Goal: Answer question/provide support: Share knowledge or assist other users

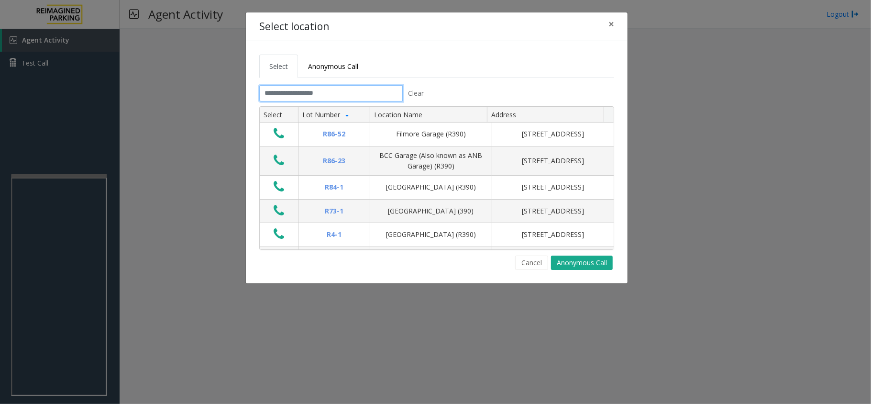
click at [285, 95] on input "text" at bounding box center [331, 93] width 144 height 16
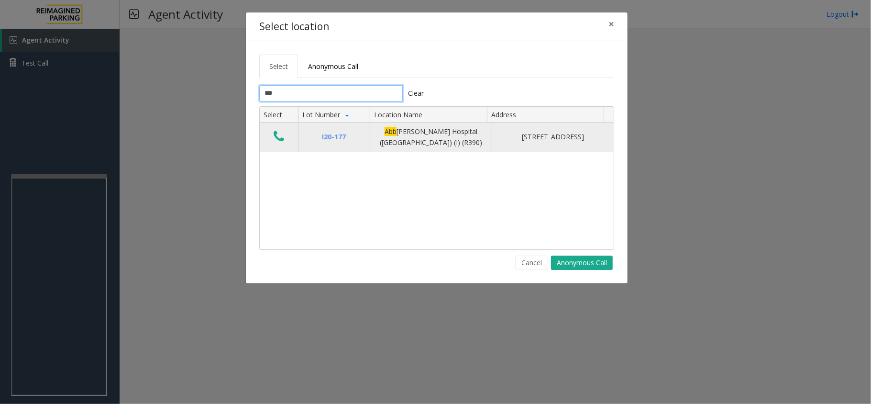
type input "***"
click at [273, 138] on button "Data table" at bounding box center [279, 136] width 16 height 15
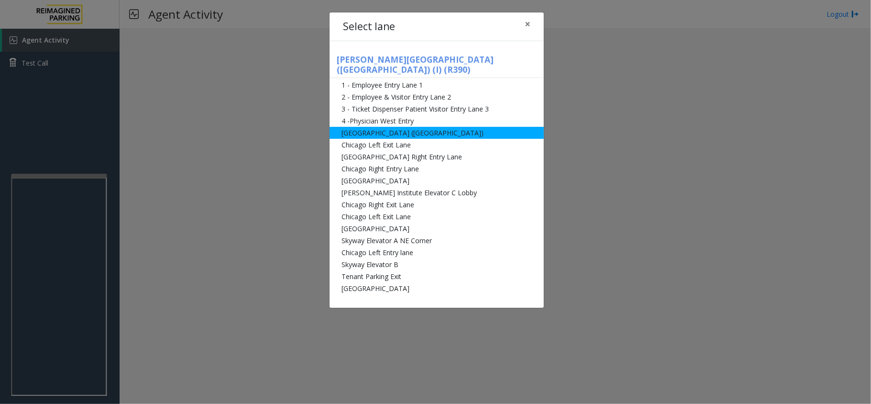
click at [402, 127] on li "[GEOGRAPHIC_DATA] ([GEOGRAPHIC_DATA])" at bounding box center [437, 133] width 214 height 12
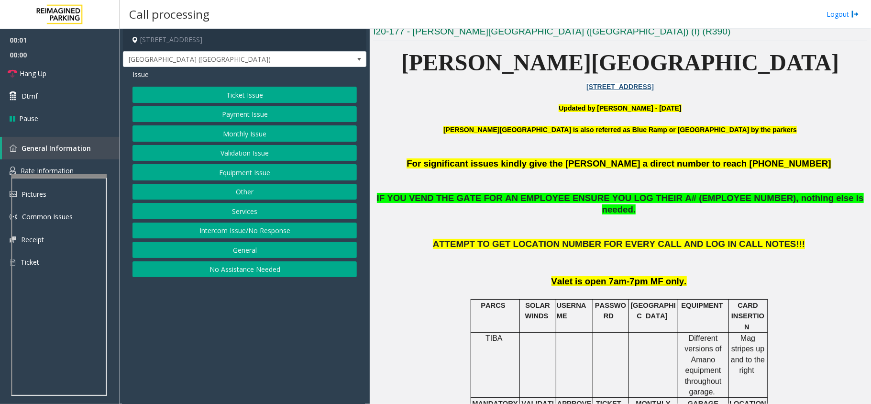
scroll to position [383, 0]
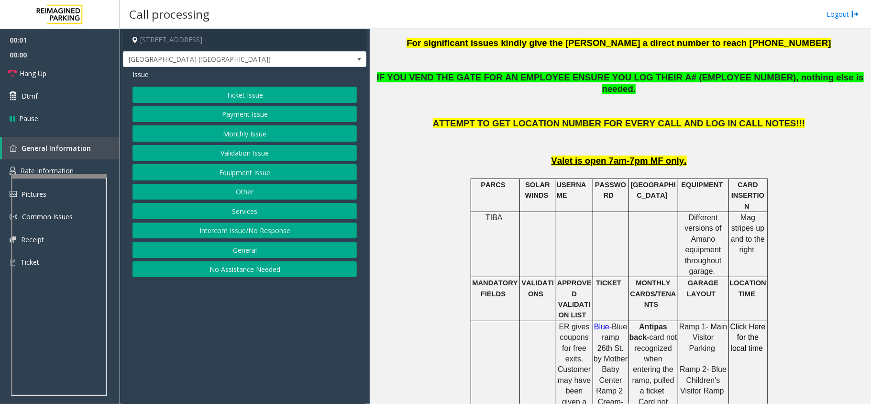
click at [272, 171] on button "Equipment Issue" at bounding box center [245, 172] width 224 height 16
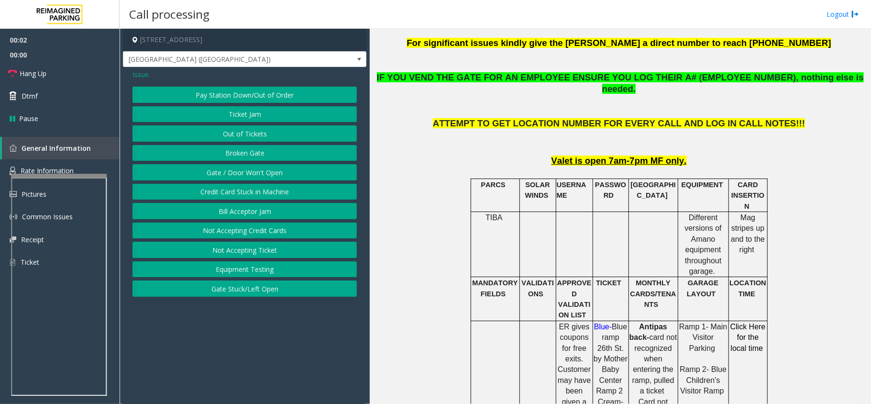
click at [249, 176] on button "Gate / Door Won't Open" at bounding box center [245, 172] width 224 height 16
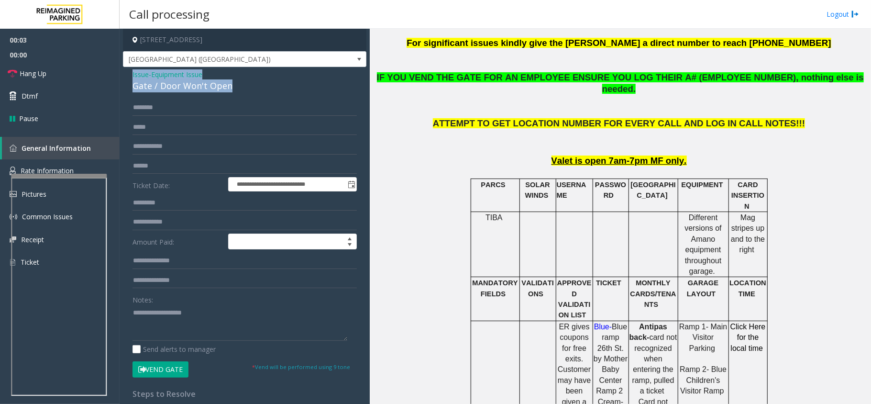
drag, startPoint x: 242, startPoint y: 85, endPoint x: 122, endPoint y: 73, distance: 120.2
click at [122, 73] on app-call-processing-form "**********" at bounding box center [245, 216] width 250 height 375
click at [209, 327] on textarea at bounding box center [240, 323] width 215 height 36
click at [225, 326] on textarea at bounding box center [240, 323] width 215 height 36
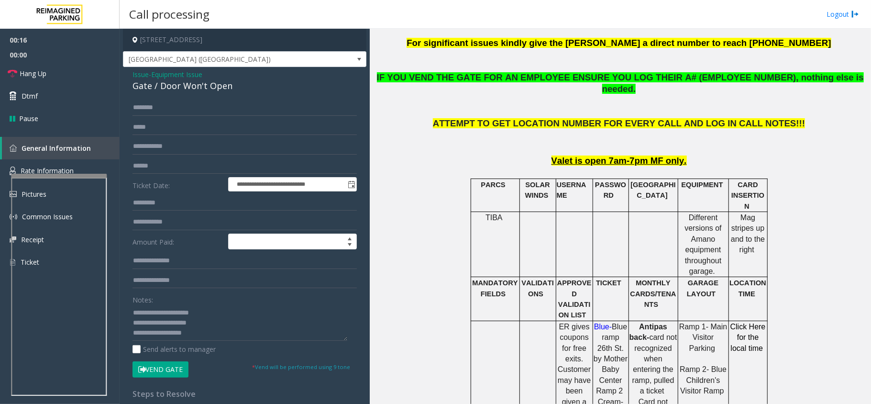
click at [163, 374] on button "Vend Gate" at bounding box center [161, 369] width 56 height 16
click at [205, 339] on textarea at bounding box center [240, 323] width 215 height 36
type textarea "**********"
click at [65, 71] on link "Hang Up" at bounding box center [60, 73] width 120 height 22
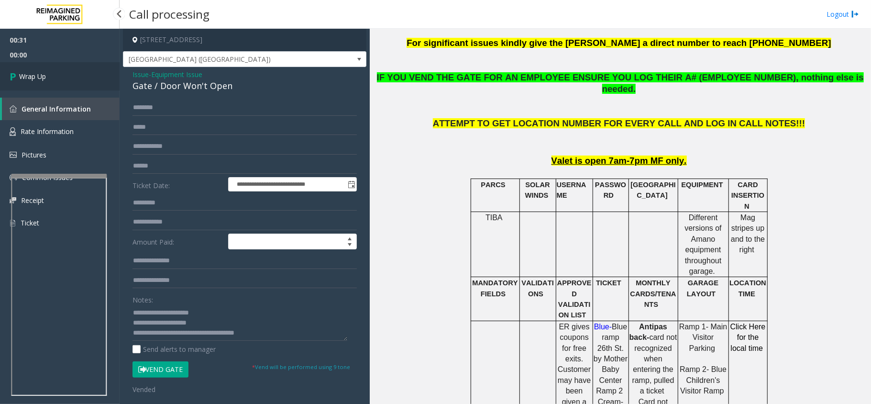
click at [65, 71] on link "Wrap Up" at bounding box center [60, 76] width 120 height 28
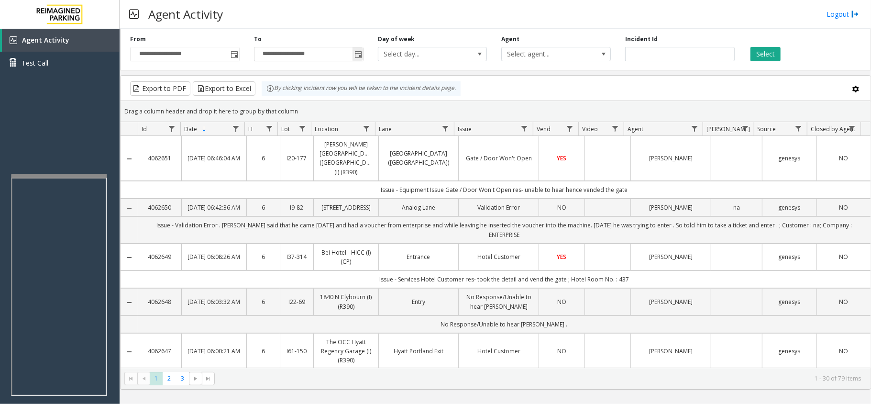
click at [361, 55] on span "Toggle popup" at bounding box center [358, 55] width 8 height 8
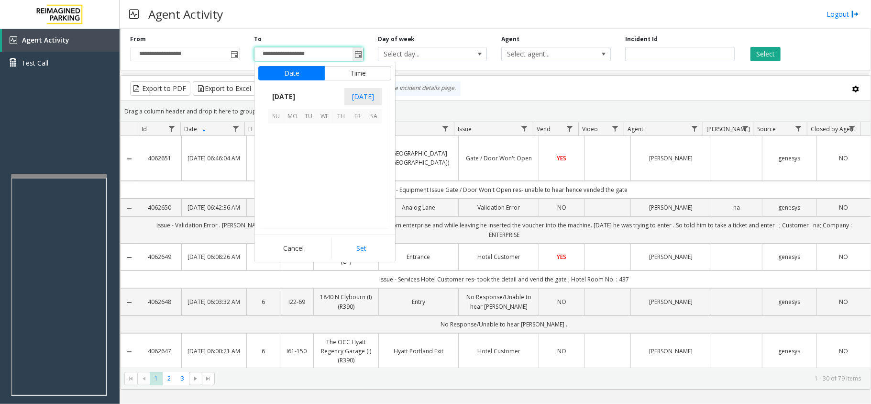
scroll to position [14, 0]
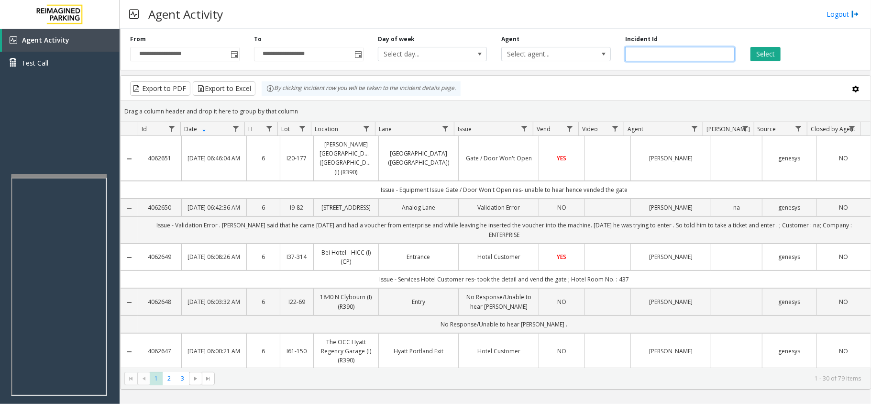
click at [665, 50] on input "number" at bounding box center [680, 54] width 110 height 14
paste input "*******"
type input "*******"
click at [780, 56] on button "Select" at bounding box center [766, 54] width 30 height 14
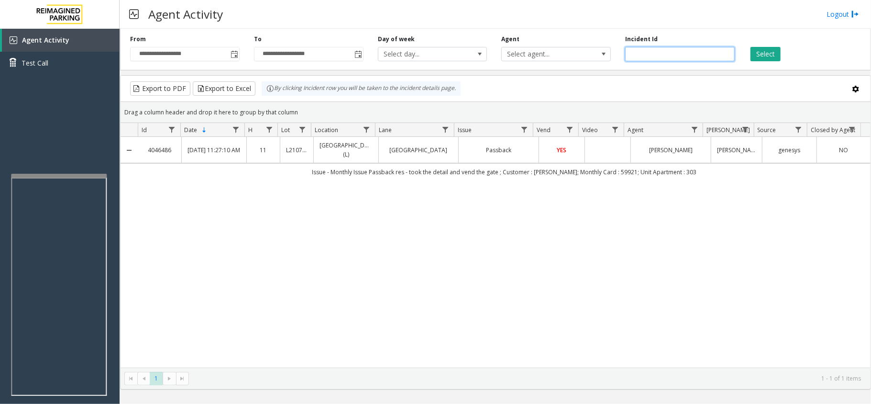
click at [673, 55] on input "*******" at bounding box center [680, 54] width 110 height 14
click at [673, 54] on input "*******" at bounding box center [680, 54] width 110 height 14
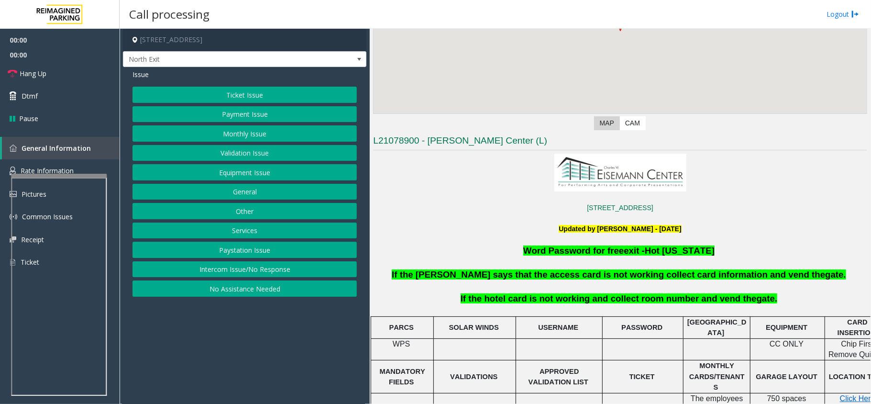
scroll to position [383, 0]
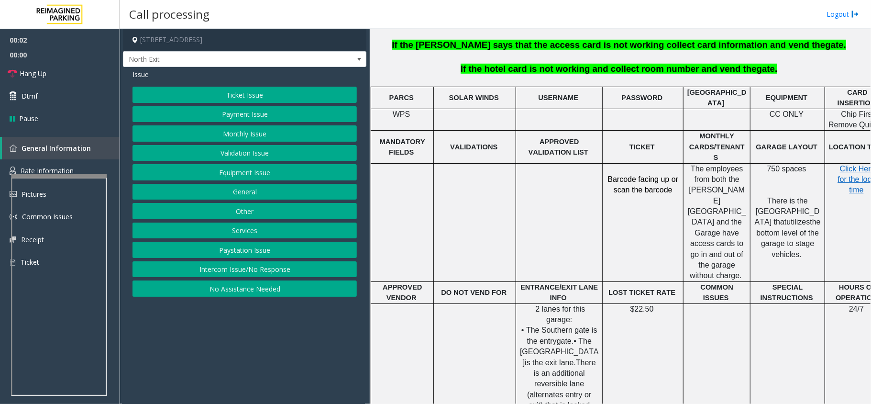
click at [249, 213] on button "Other" at bounding box center [245, 211] width 224 height 16
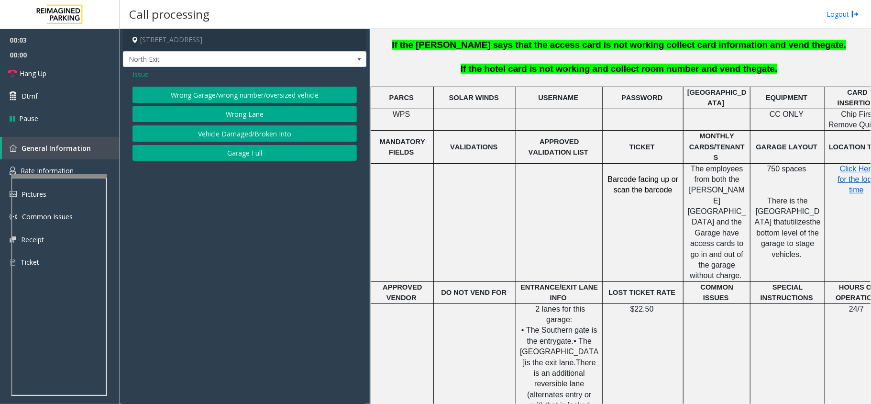
click at [141, 72] on span "Issue" at bounding box center [141, 74] width 16 height 10
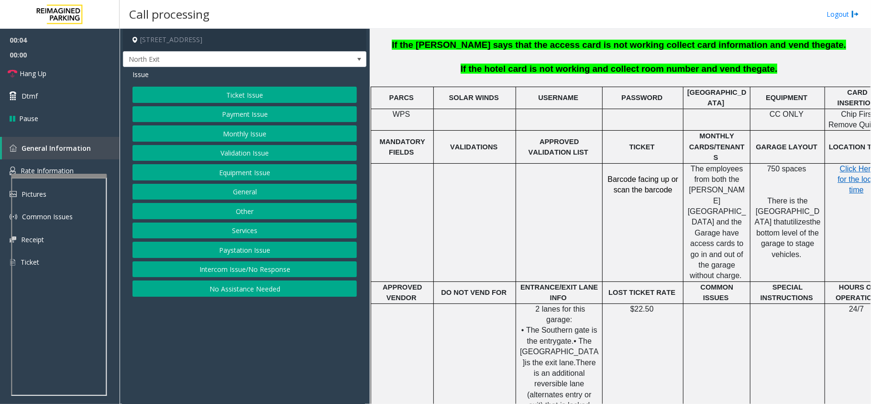
click at [243, 230] on button "Services" at bounding box center [245, 230] width 224 height 16
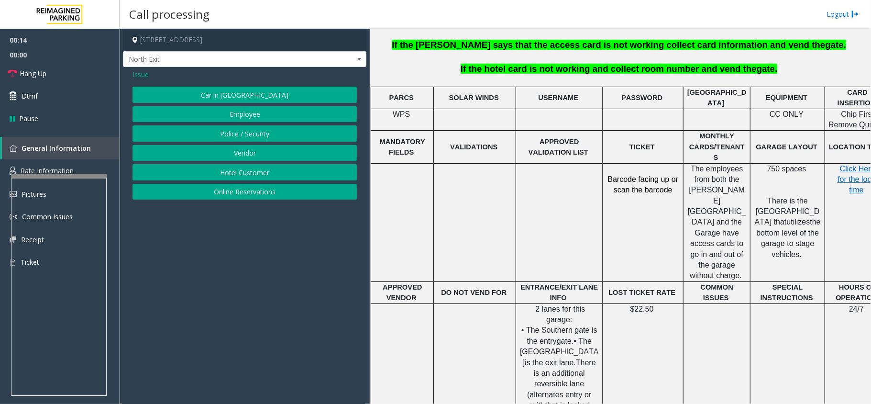
click at [262, 173] on button "Hotel Customer" at bounding box center [245, 172] width 224 height 16
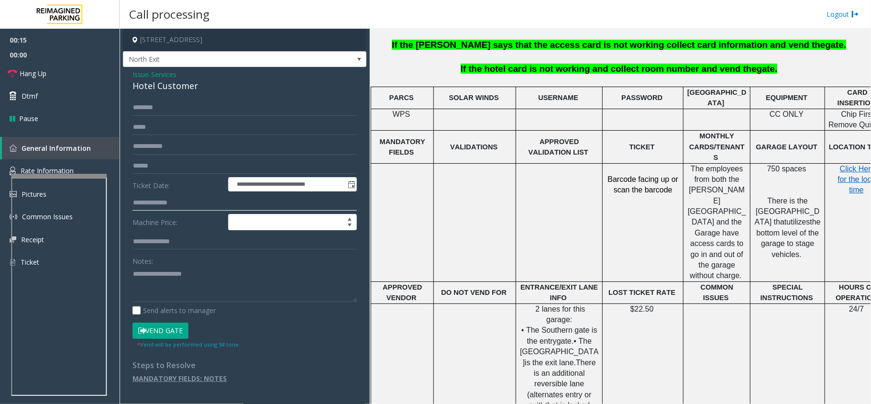
click at [209, 202] on input "text" at bounding box center [245, 203] width 224 height 16
click at [201, 206] on input "text" at bounding box center [245, 203] width 224 height 16
drag, startPoint x: 202, startPoint y: 83, endPoint x: 123, endPoint y: 79, distance: 79.0
click at [123, 79] on div "**********" at bounding box center [244, 230] width 243 height 326
click at [198, 287] on textarea at bounding box center [245, 284] width 224 height 36
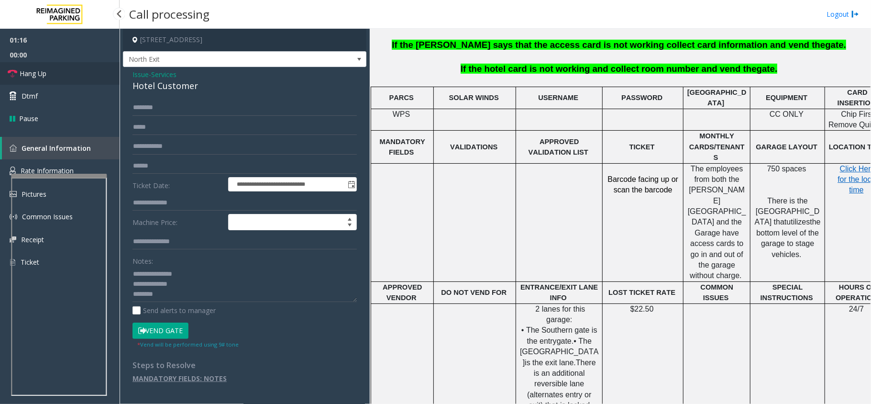
click at [34, 76] on span "Hang Up" at bounding box center [33, 73] width 27 height 10
click at [178, 297] on textarea at bounding box center [245, 284] width 224 height 36
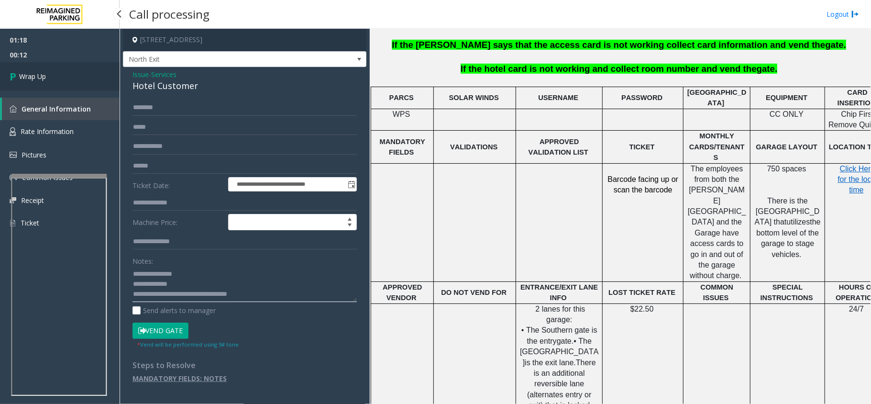
type textarea "**********"
click at [55, 84] on link "Wrap Up" at bounding box center [60, 76] width 120 height 28
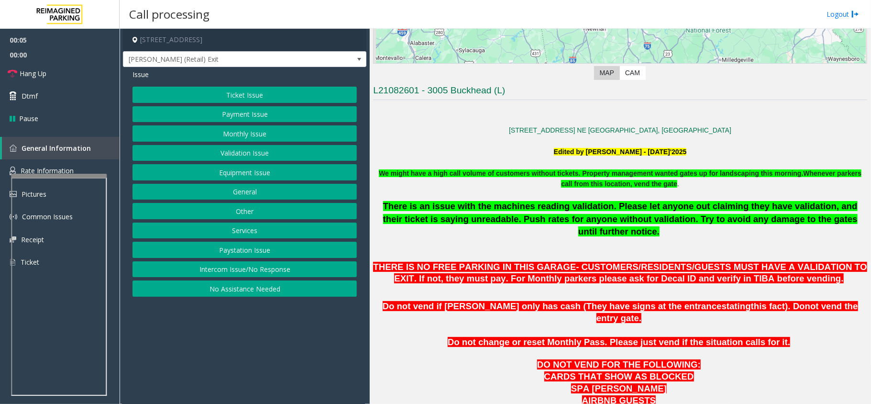
scroll to position [383, 0]
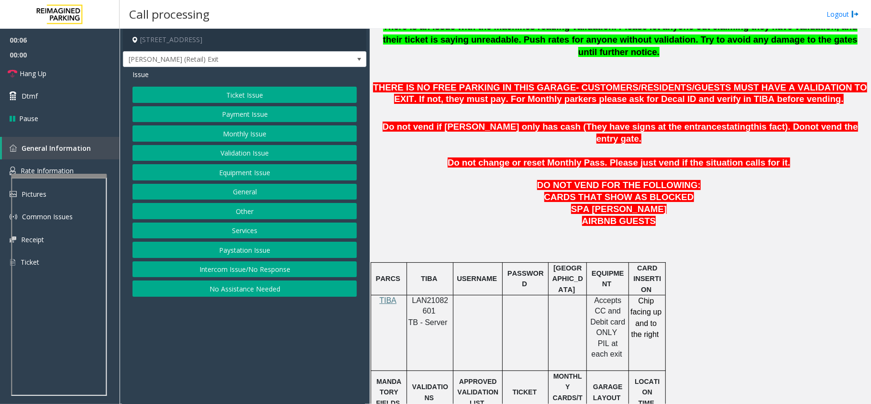
click at [435, 296] on span "LAN21082601" at bounding box center [430, 305] width 36 height 19
copy p "LAN21082601"
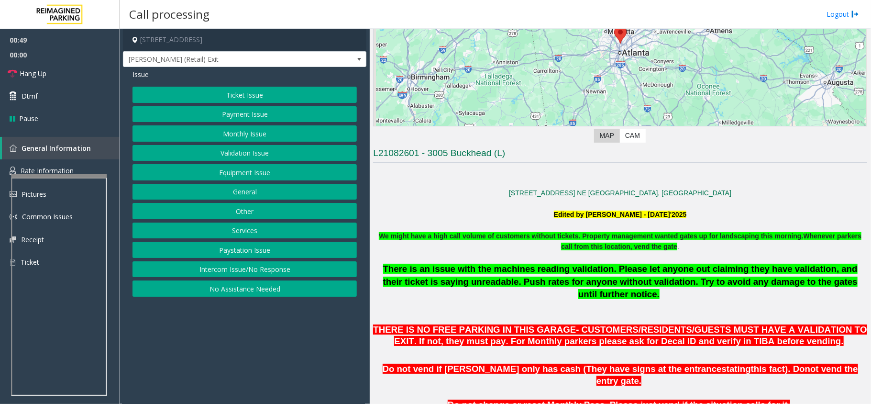
scroll to position [127, 0]
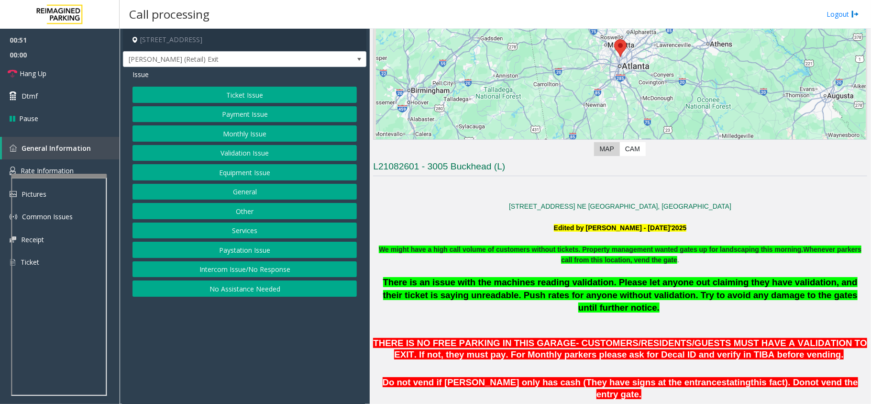
click at [270, 95] on button "Ticket Issue" at bounding box center [245, 95] width 224 height 16
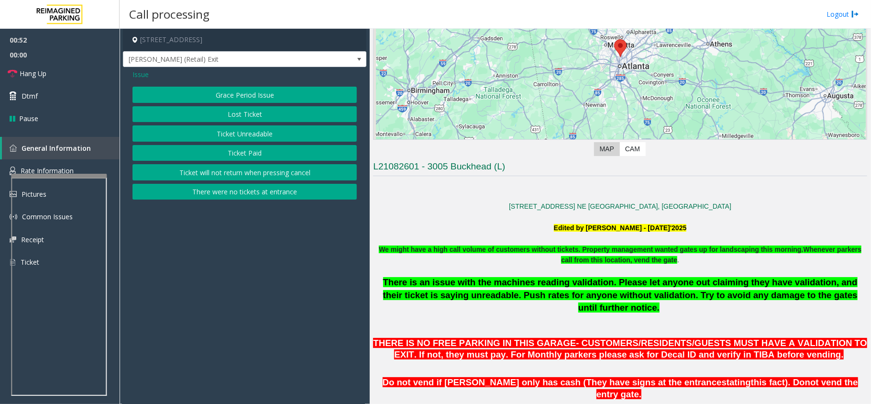
click at [142, 71] on span "Issue" at bounding box center [141, 74] width 16 height 10
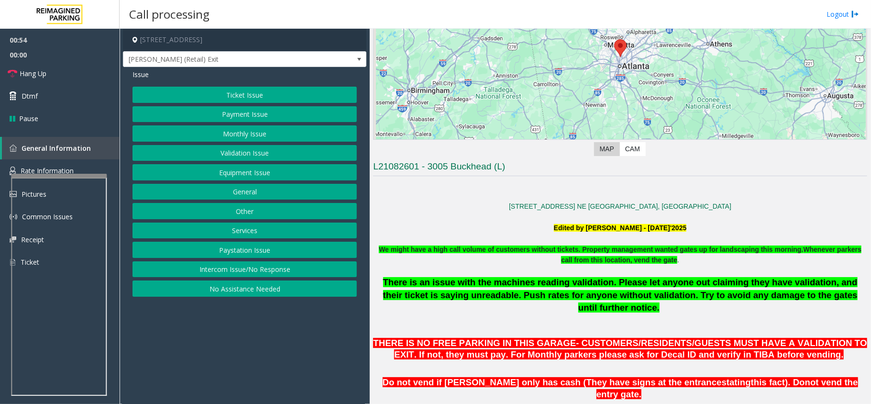
click at [289, 116] on button "Payment Issue" at bounding box center [245, 114] width 224 height 16
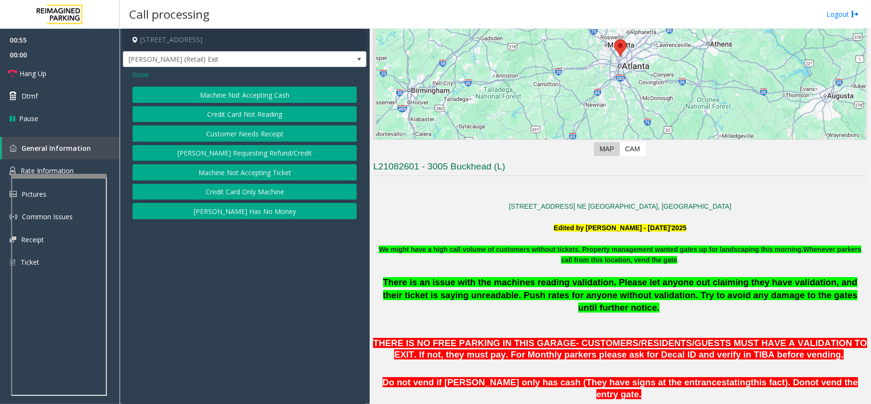
click at [272, 111] on button "Credit Card Not Reading" at bounding box center [245, 114] width 224 height 16
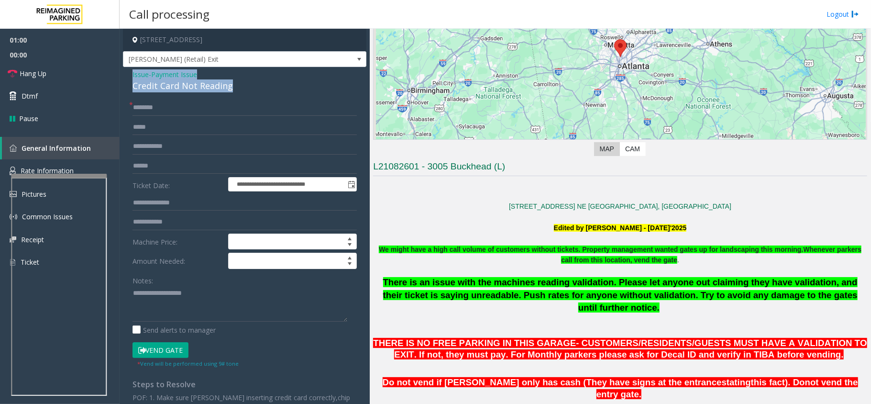
drag, startPoint x: 234, startPoint y: 87, endPoint x: 130, endPoint y: 76, distance: 104.4
click at [130, 76] on div "**********" at bounding box center [244, 269] width 243 height 405
click at [273, 321] on textarea at bounding box center [240, 304] width 215 height 36
type textarea "**********"
click at [168, 164] on input "text" at bounding box center [245, 166] width 224 height 16
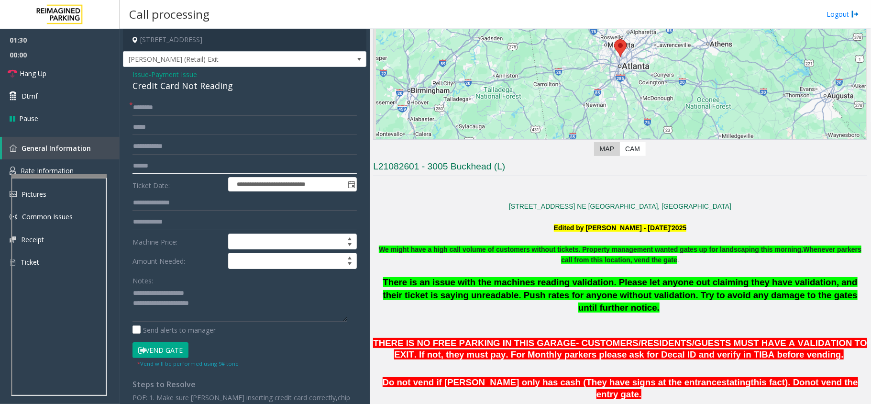
click at [170, 169] on input "text" at bounding box center [245, 166] width 224 height 16
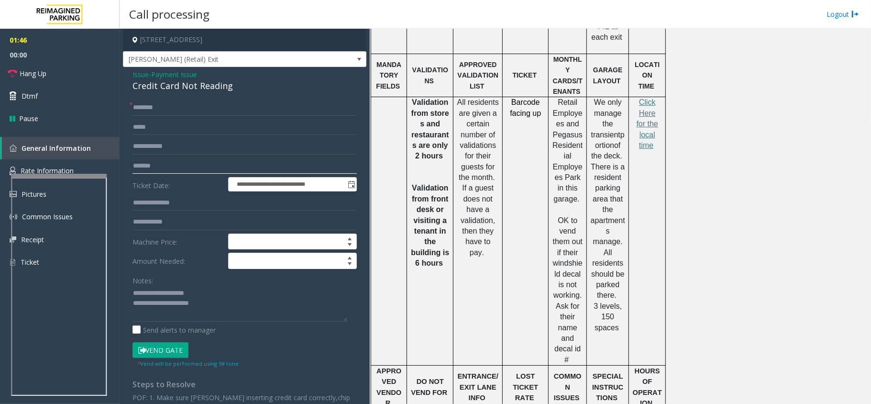
scroll to position [701, 0]
type input "*******"
click at [157, 352] on button "Vend Gate" at bounding box center [161, 350] width 56 height 16
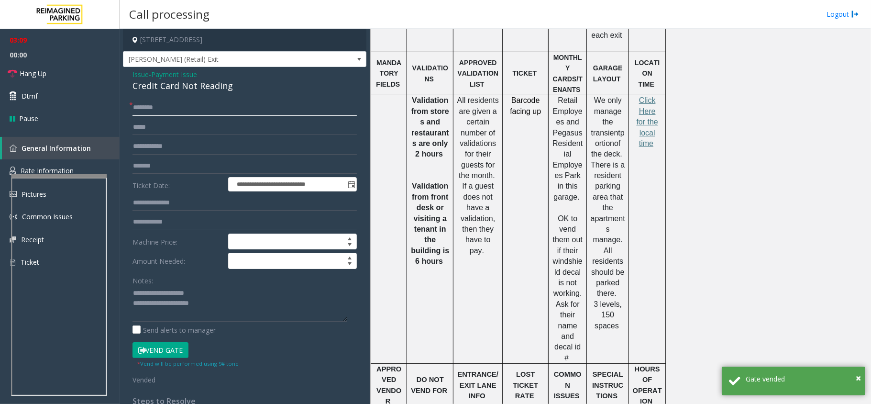
click at [190, 106] on input "text" at bounding box center [245, 108] width 224 height 16
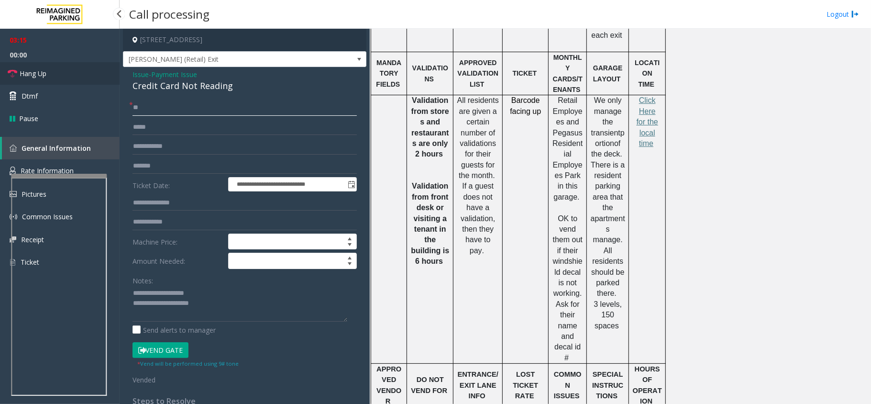
type input "**"
click at [46, 77] on span "Hang Up" at bounding box center [33, 73] width 27 height 10
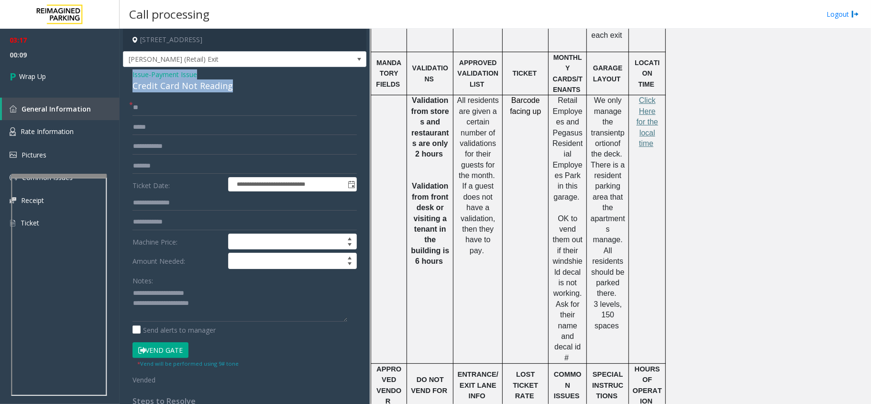
drag, startPoint x: 232, startPoint y: 88, endPoint x: 128, endPoint y: 78, distance: 103.8
click at [128, 78] on div "**********" at bounding box center [244, 278] width 243 height 422
click at [232, 301] on textarea at bounding box center [240, 304] width 215 height 36
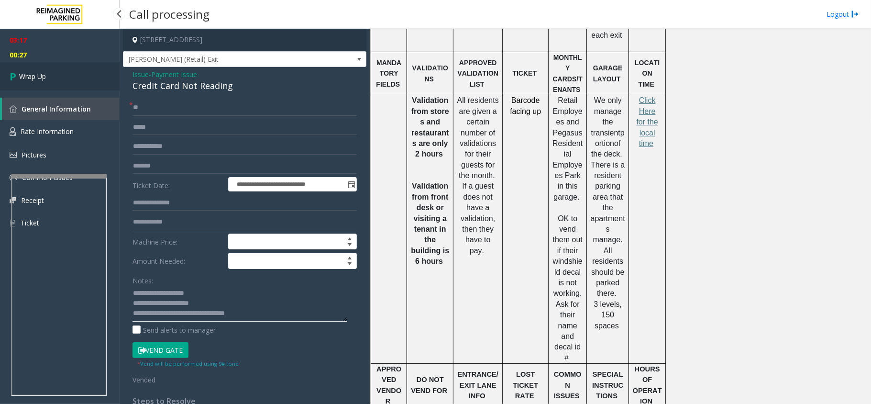
type textarea "**********"
click at [39, 75] on span "Wrap Up" at bounding box center [32, 76] width 27 height 10
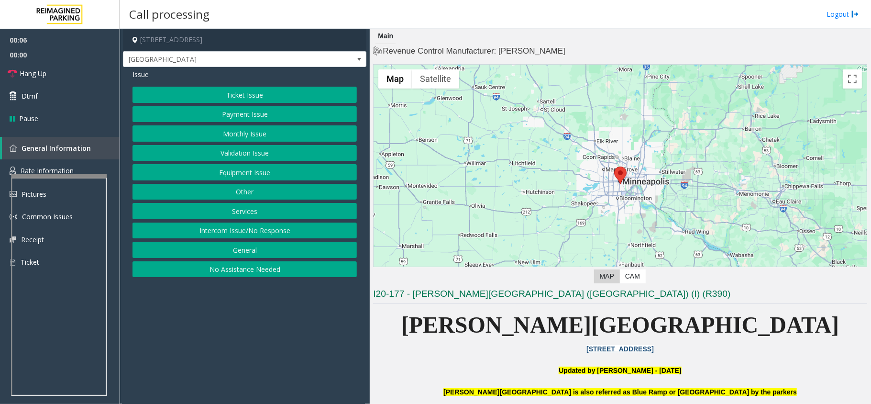
click at [257, 170] on button "Equipment Issue" at bounding box center [245, 172] width 224 height 16
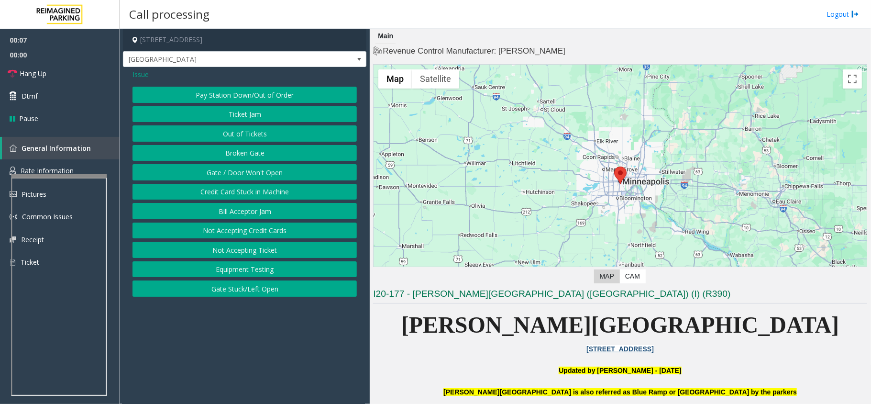
click at [257, 170] on button "Gate / Door Won't Open" at bounding box center [245, 172] width 224 height 16
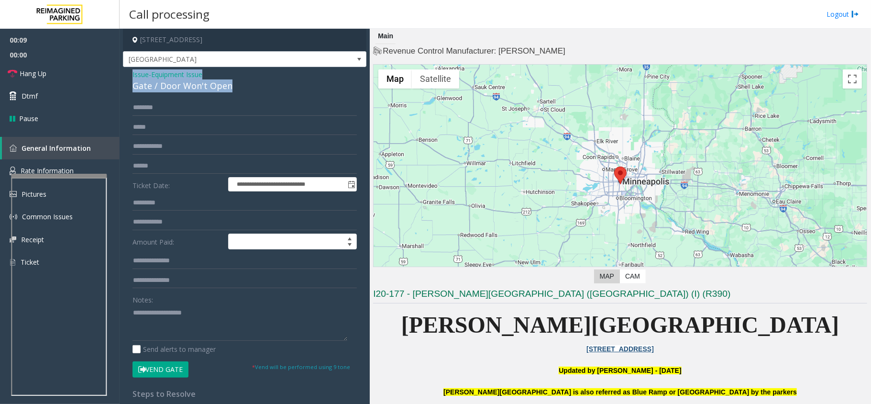
drag, startPoint x: 233, startPoint y: 85, endPoint x: 123, endPoint y: 75, distance: 110.5
click at [123, 75] on div "**********" at bounding box center [244, 304] width 243 height 475
click at [243, 328] on textarea at bounding box center [240, 323] width 215 height 36
click at [174, 370] on button "Vend Gate" at bounding box center [161, 369] width 56 height 16
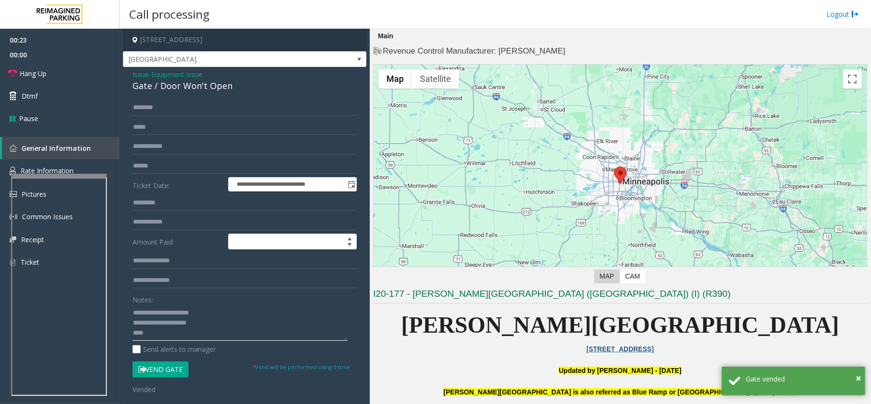
click at [182, 333] on textarea at bounding box center [240, 323] width 215 height 36
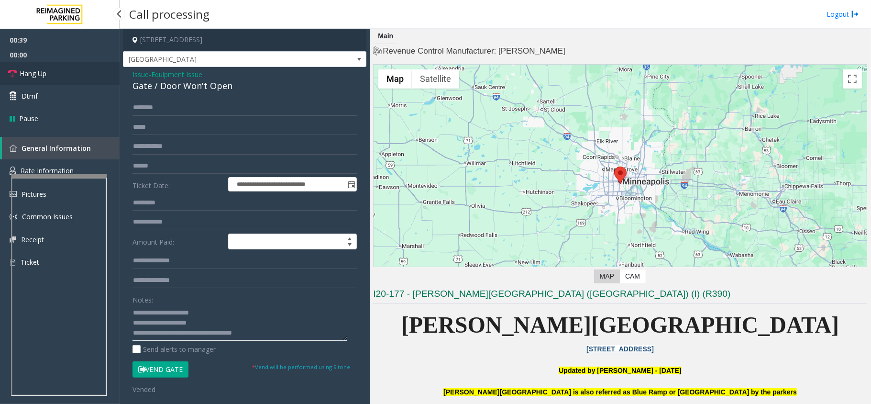
type textarea "**********"
click at [51, 77] on link "Hang Up" at bounding box center [60, 73] width 120 height 22
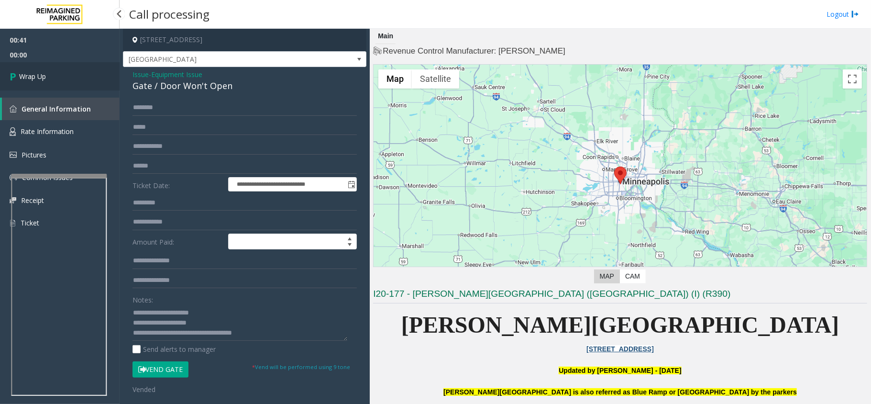
click at [51, 77] on link "Wrap Up" at bounding box center [60, 76] width 120 height 28
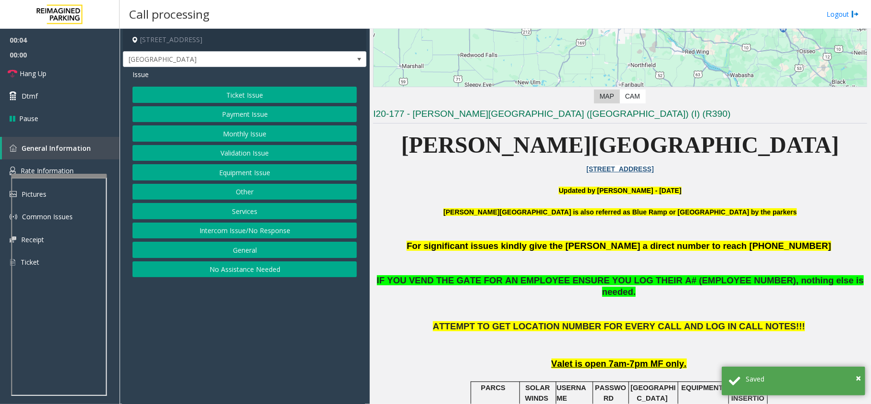
scroll to position [255, 0]
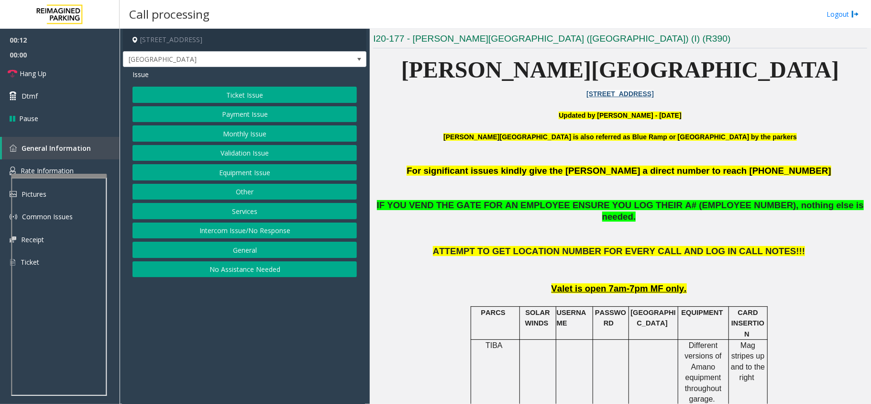
click at [255, 176] on button "Equipment Issue" at bounding box center [245, 172] width 224 height 16
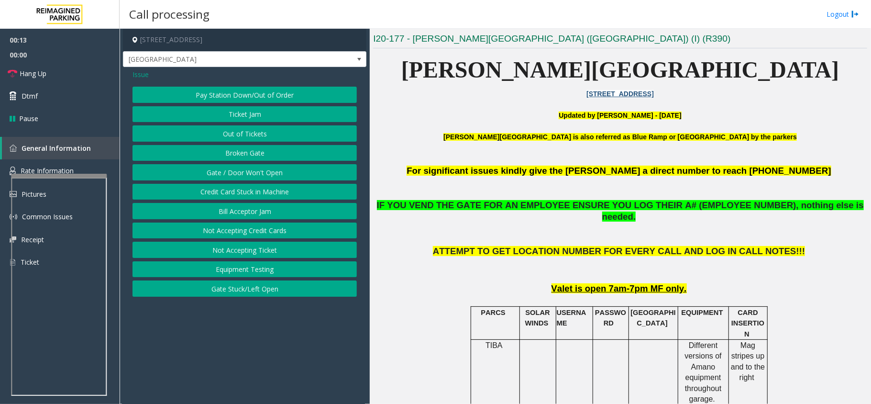
click at [259, 175] on button "Gate / Door Won't Open" at bounding box center [245, 172] width 224 height 16
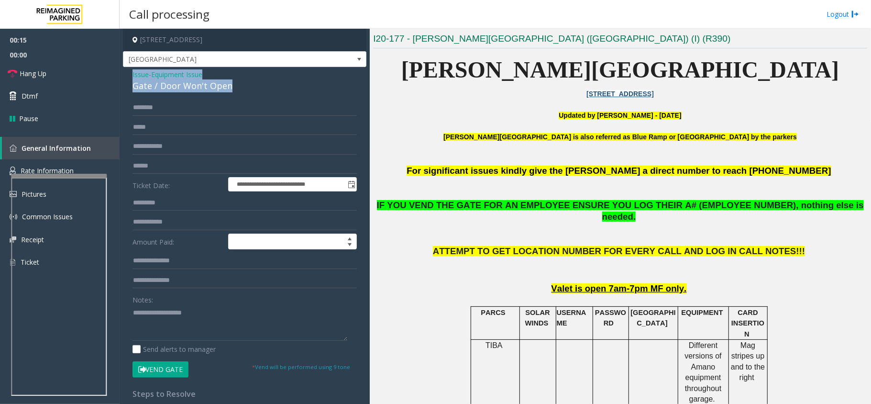
drag, startPoint x: 235, startPoint y: 87, endPoint x: 125, endPoint y: 73, distance: 110.9
click at [125, 73] on div "**********" at bounding box center [244, 304] width 243 height 475
click at [257, 337] on textarea at bounding box center [240, 323] width 215 height 36
click at [171, 368] on button "Vend Gate" at bounding box center [161, 369] width 56 height 16
click at [177, 335] on textarea at bounding box center [240, 323] width 215 height 36
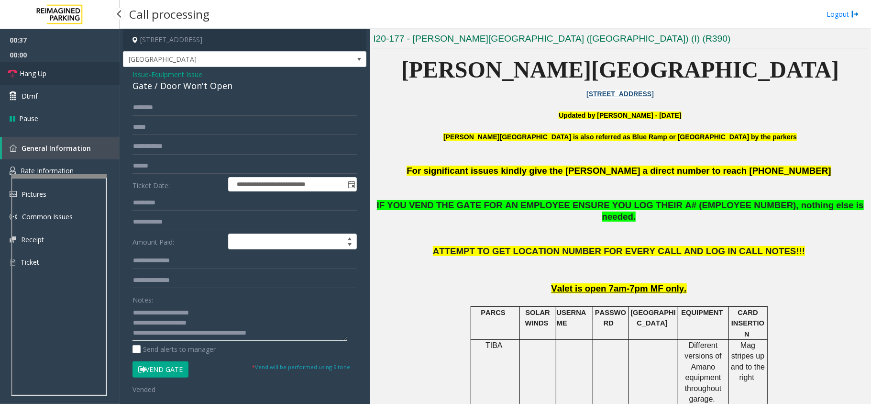
type textarea "**********"
click at [52, 77] on link "Hang Up" at bounding box center [60, 73] width 120 height 22
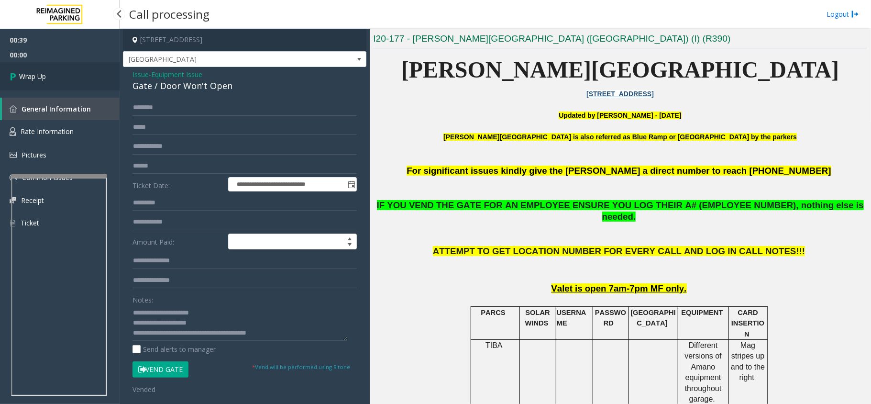
click at [52, 77] on link "Wrap Up" at bounding box center [60, 76] width 120 height 28
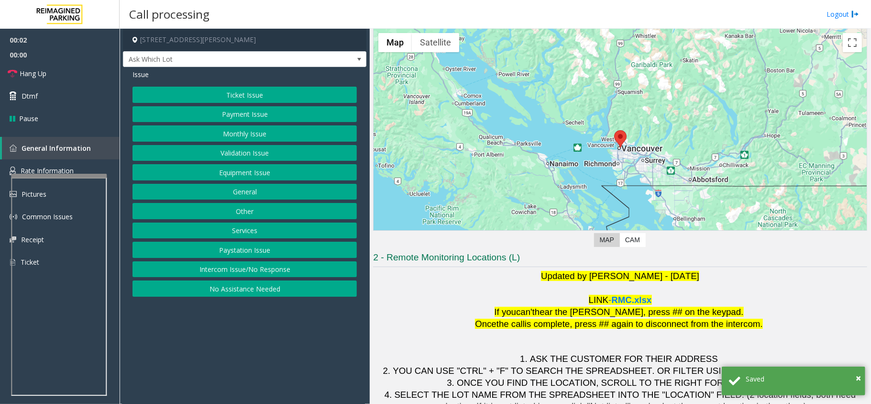
scroll to position [67, 0]
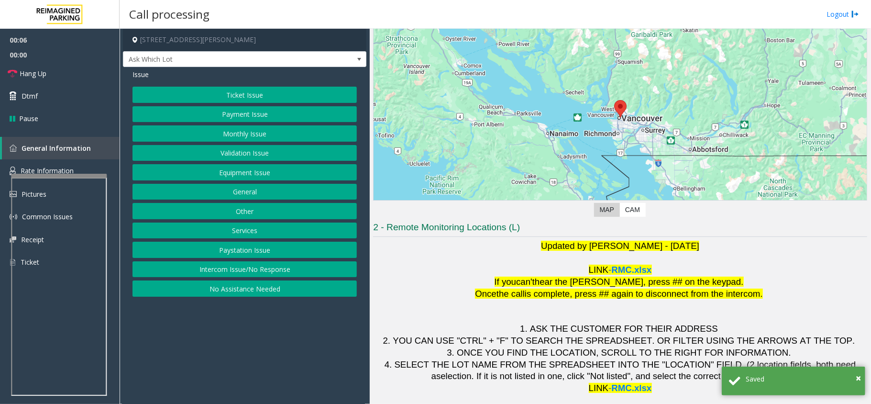
click at [262, 270] on button "Intercom Issue/No Response" at bounding box center [245, 269] width 224 height 16
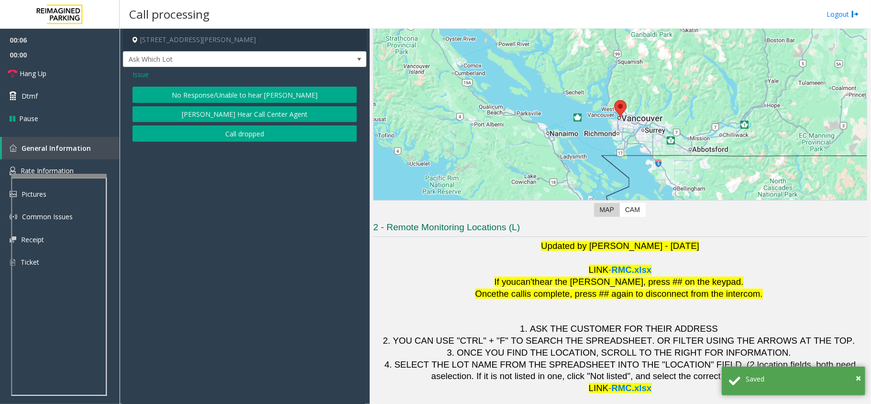
click at [263, 97] on button "No Response/Unable to hear [PERSON_NAME]" at bounding box center [245, 95] width 224 height 16
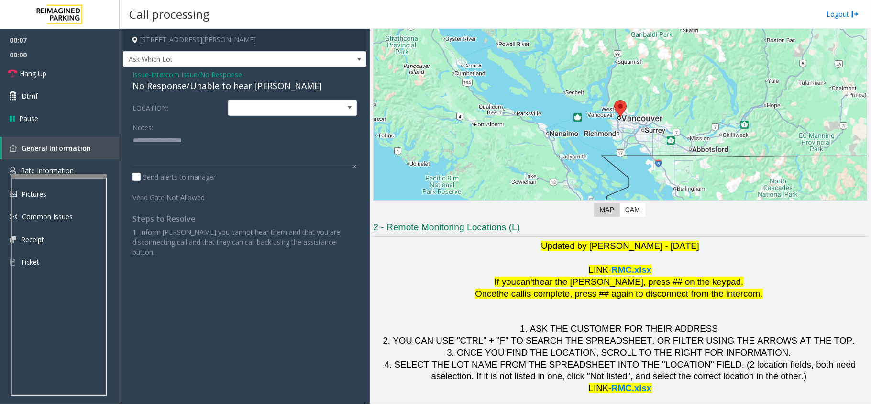
click at [232, 87] on div "No Response/Unable to hear [PERSON_NAME]" at bounding box center [245, 85] width 224 height 13
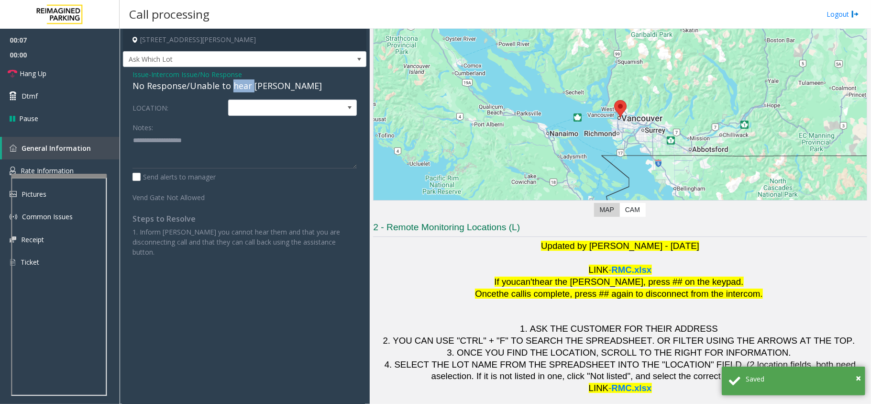
click at [232, 87] on div "No Response/Unable to hear [PERSON_NAME]" at bounding box center [245, 85] width 224 height 13
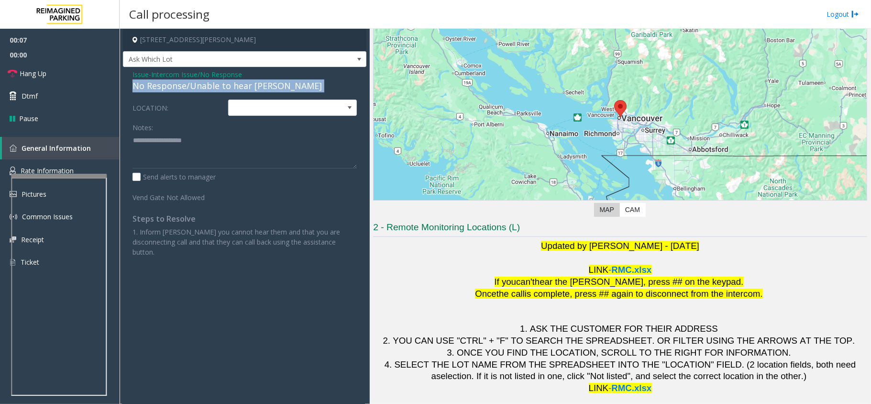
click at [232, 87] on div "No Response/Unable to hear [PERSON_NAME]" at bounding box center [245, 85] width 224 height 13
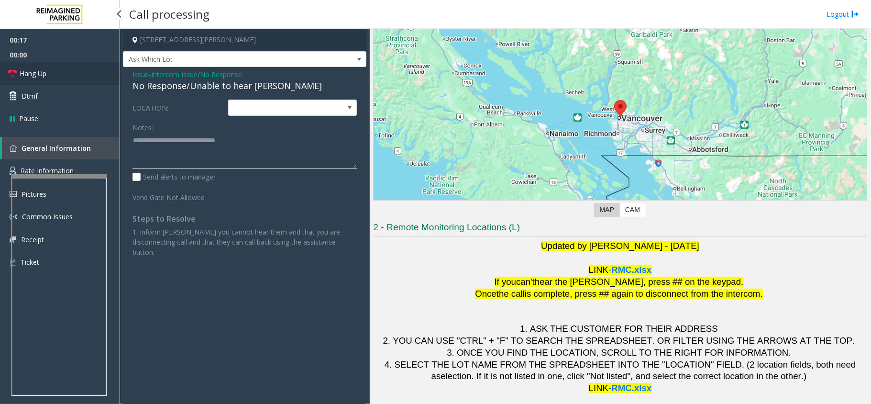
type textarea "**********"
click at [42, 75] on span "Hang Up" at bounding box center [33, 73] width 27 height 10
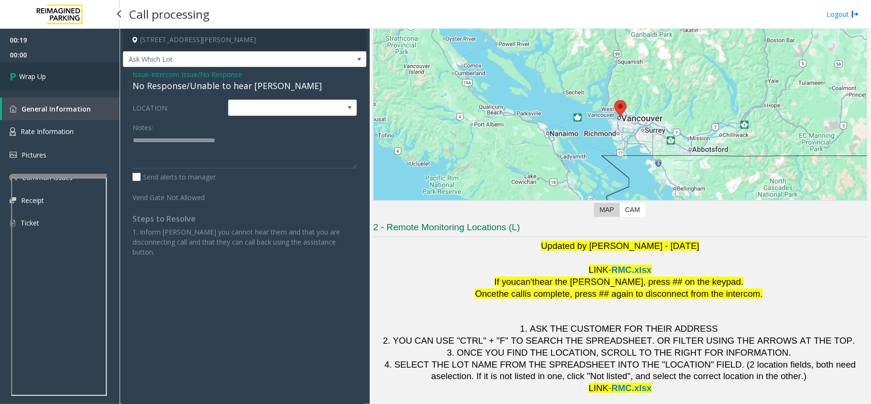
click at [55, 73] on link "Wrap Up" at bounding box center [60, 76] width 120 height 28
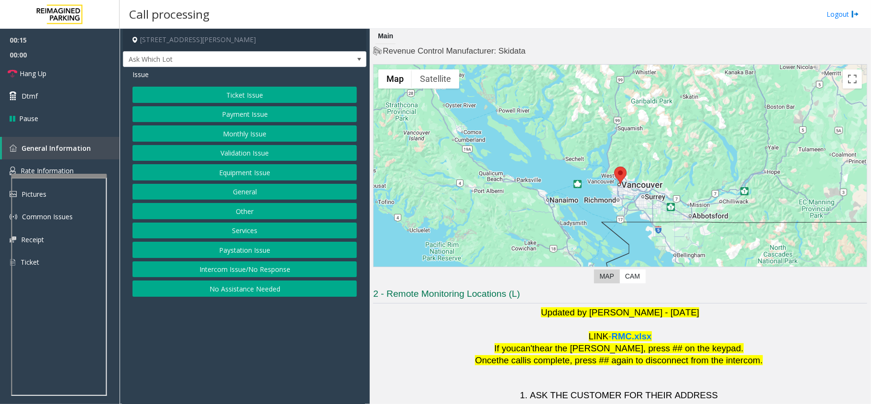
click at [277, 273] on button "Intercom Issue/No Response" at bounding box center [245, 269] width 224 height 16
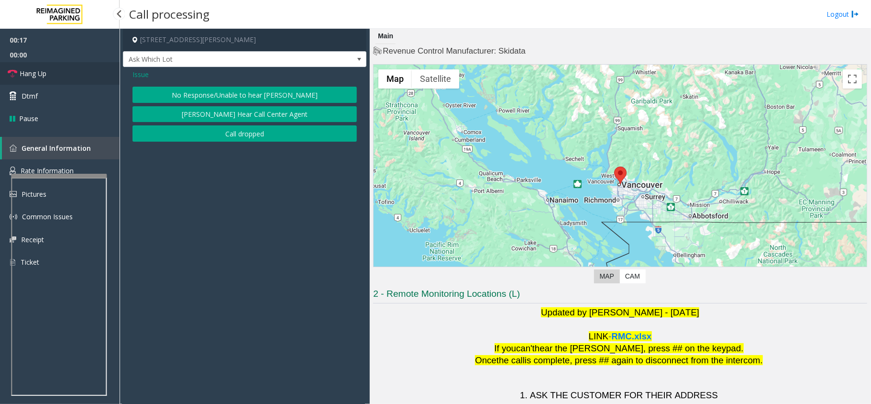
click at [63, 79] on link "Hang Up" at bounding box center [60, 73] width 120 height 22
click at [232, 92] on button "No Response/Unable to hear [PERSON_NAME]" at bounding box center [245, 95] width 224 height 16
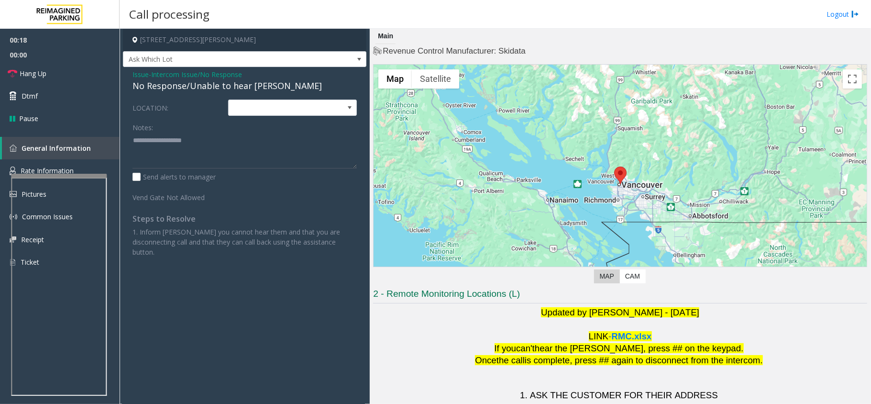
click at [218, 87] on div "No Response/Unable to hear [PERSON_NAME]" at bounding box center [245, 85] width 224 height 13
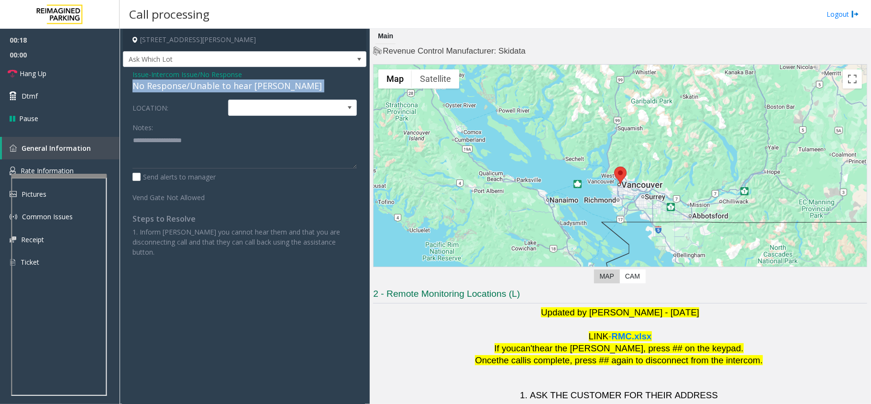
click at [218, 87] on div "No Response/Unable to hear [PERSON_NAME]" at bounding box center [245, 85] width 224 height 13
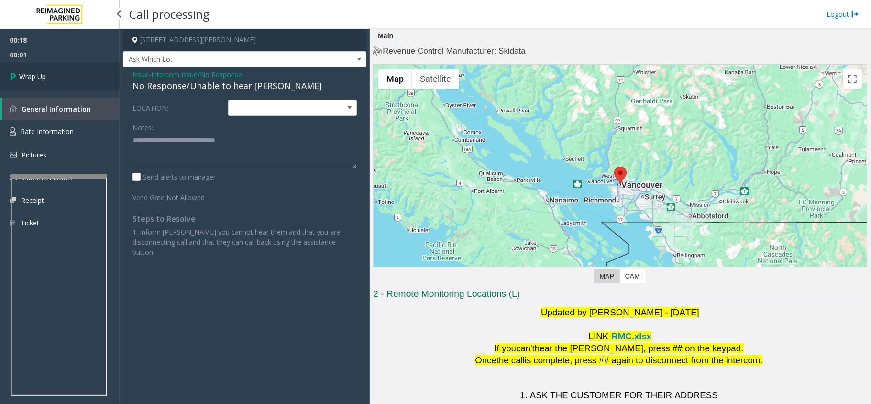
type textarea "**********"
click at [32, 66] on link "Wrap Up" at bounding box center [60, 76] width 120 height 28
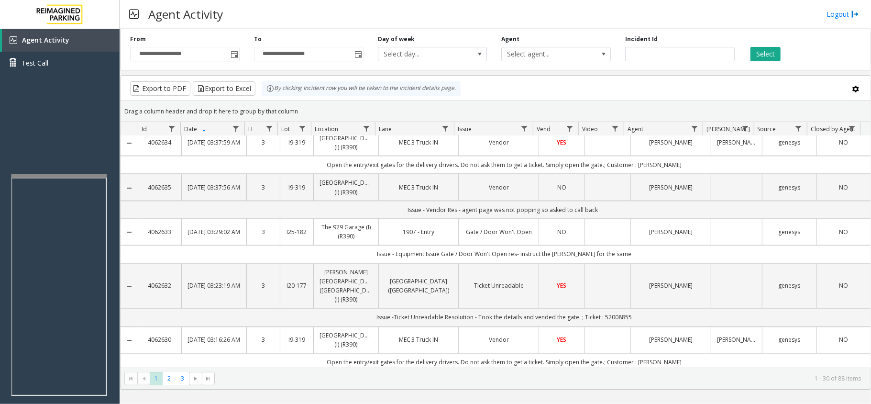
scroll to position [1260, 0]
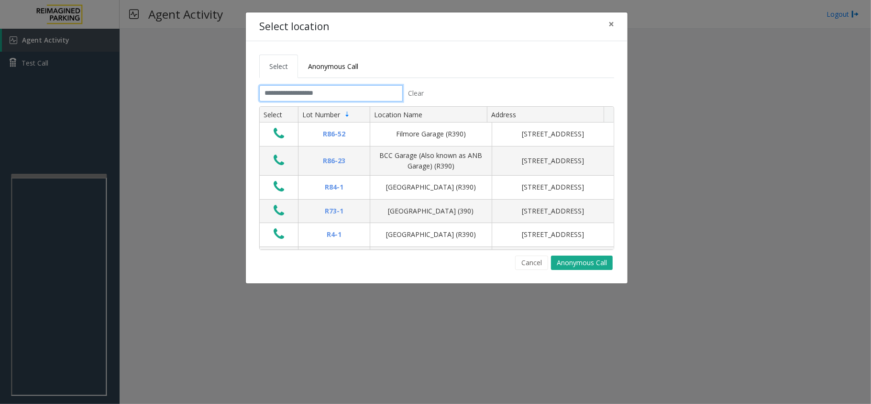
click at [330, 92] on input "text" at bounding box center [331, 93] width 144 height 16
click at [525, 268] on button "Cancel" at bounding box center [531, 262] width 33 height 14
click at [311, 95] on input "text" at bounding box center [331, 93] width 144 height 16
click at [307, 96] on input "text" at bounding box center [331, 93] width 144 height 16
click at [534, 263] on button "Cancel" at bounding box center [531, 262] width 33 height 14
